Goal: Task Accomplishment & Management: Manage account settings

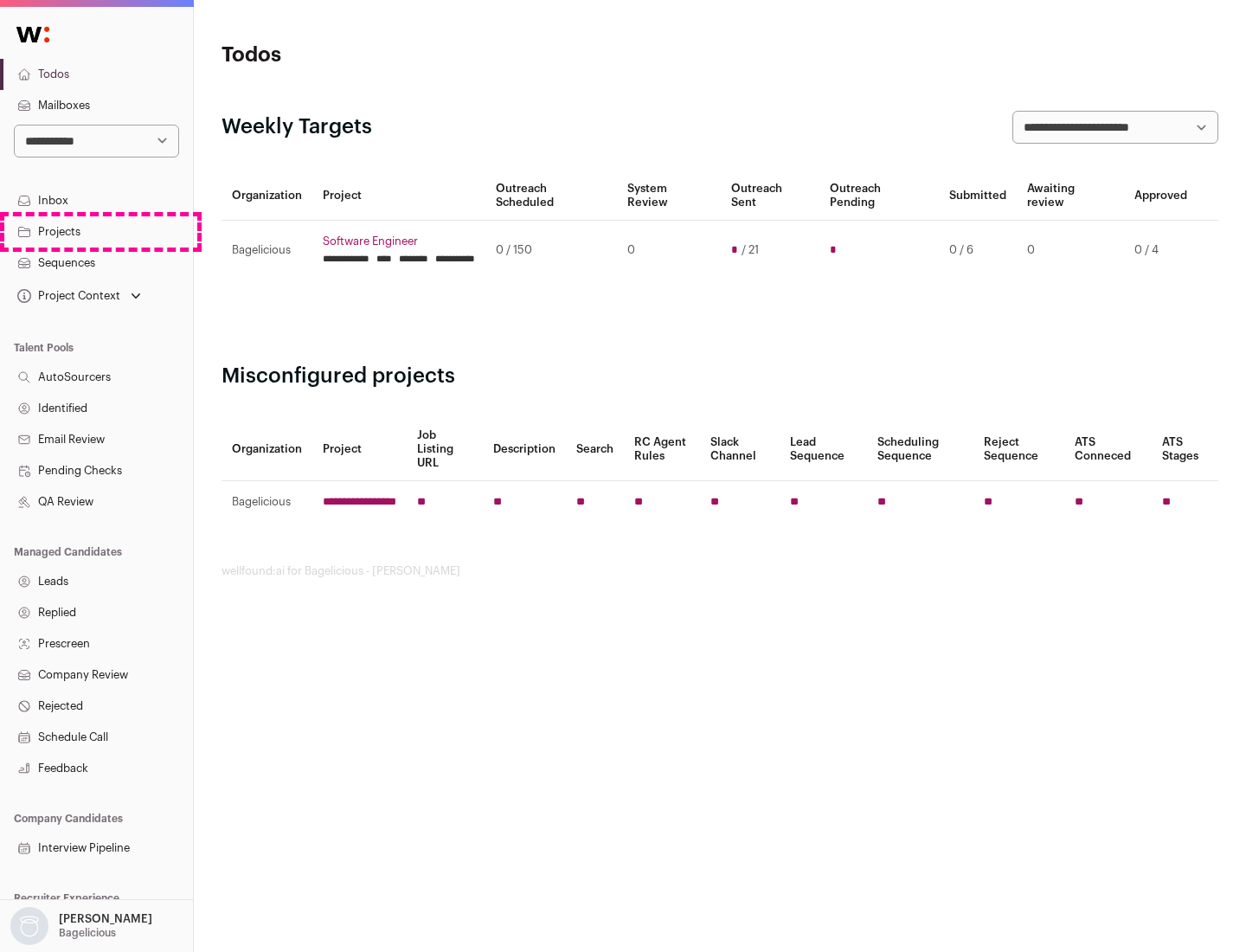
click at [96, 231] on link "Projects" at bounding box center [96, 231] width 193 height 31
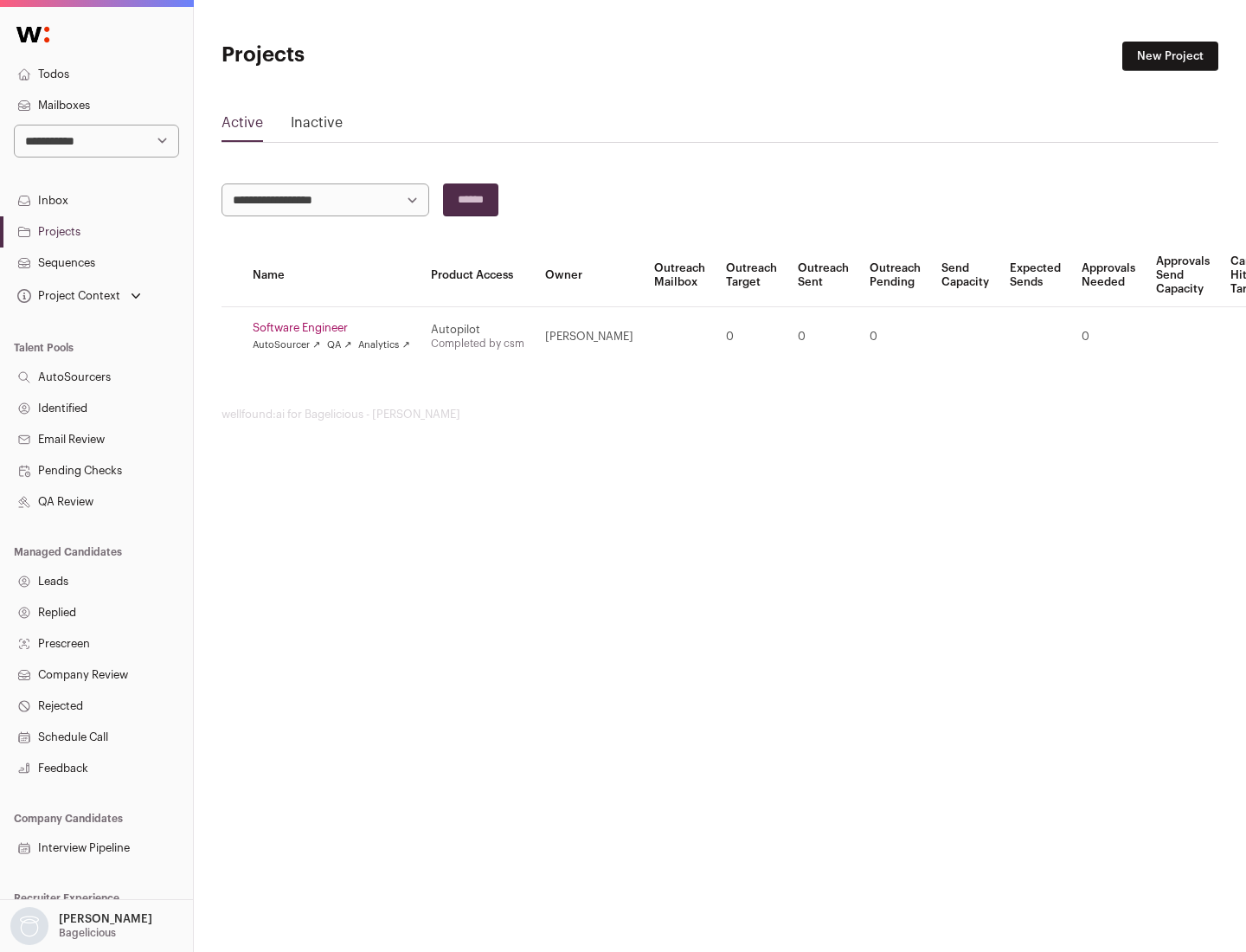
click at [336, 328] on link "Software Engineer" at bounding box center [331, 328] width 157 height 14
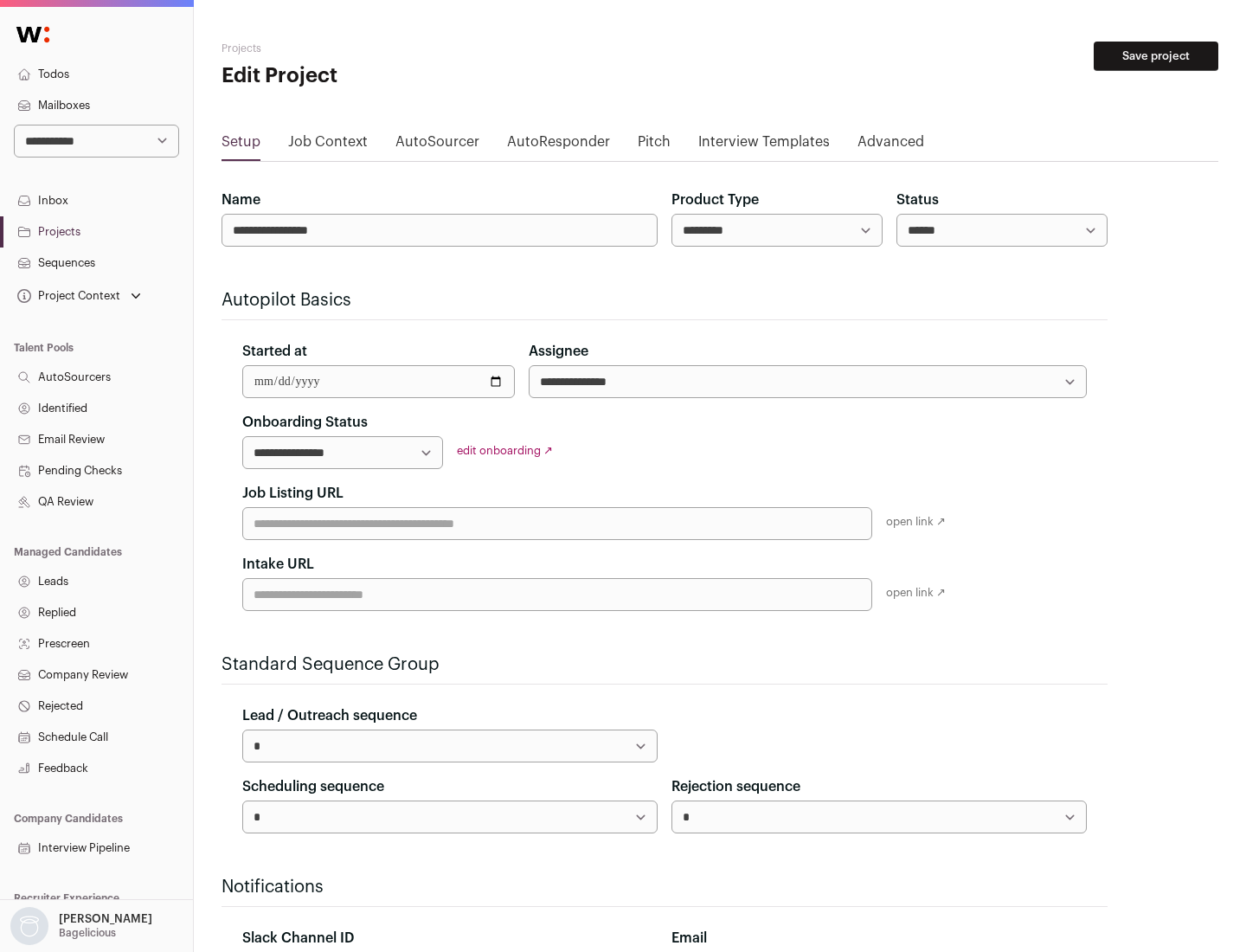
click at [1156, 56] on button "Save project" at bounding box center [1155, 56] width 125 height 29
